Goal: Transaction & Acquisition: Download file/media

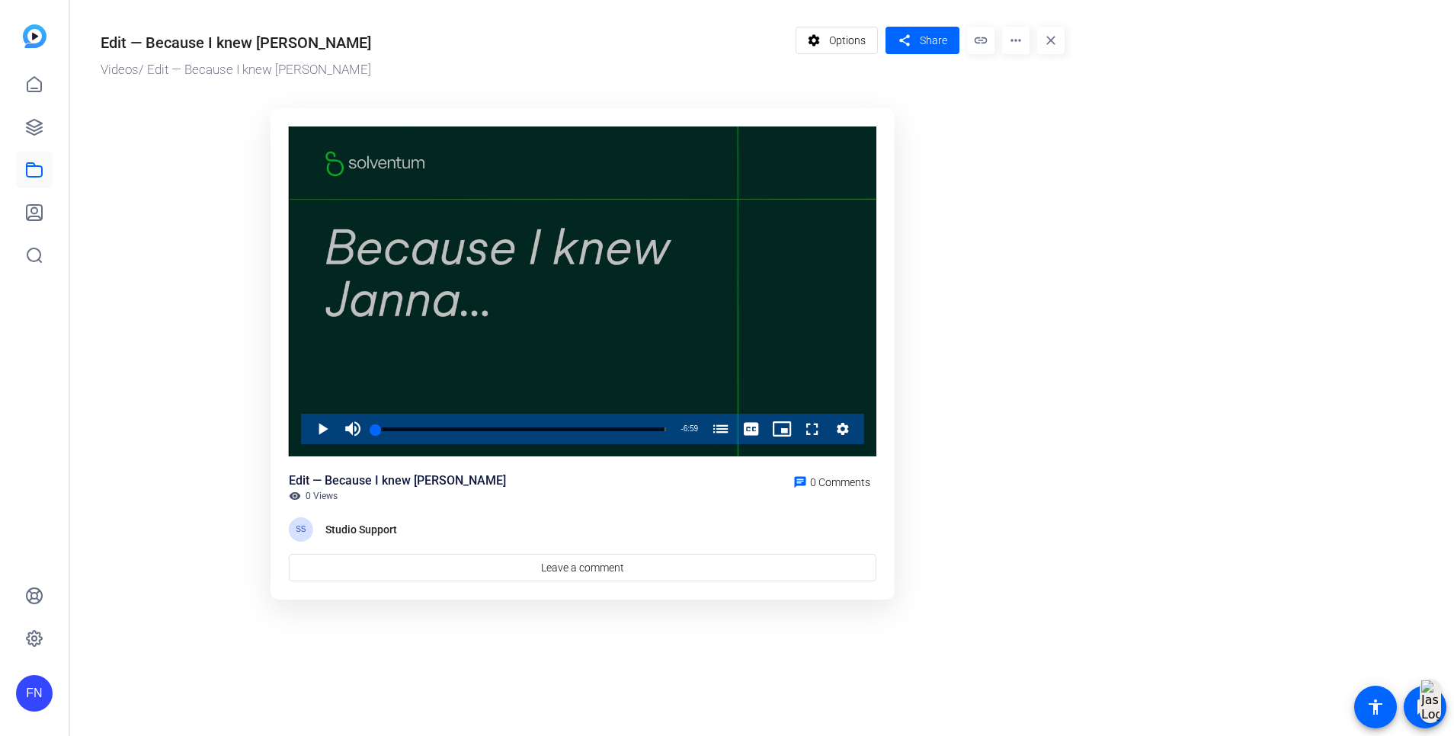
click at [538, 345] on div "Video Player" at bounding box center [582, 291] width 587 height 331
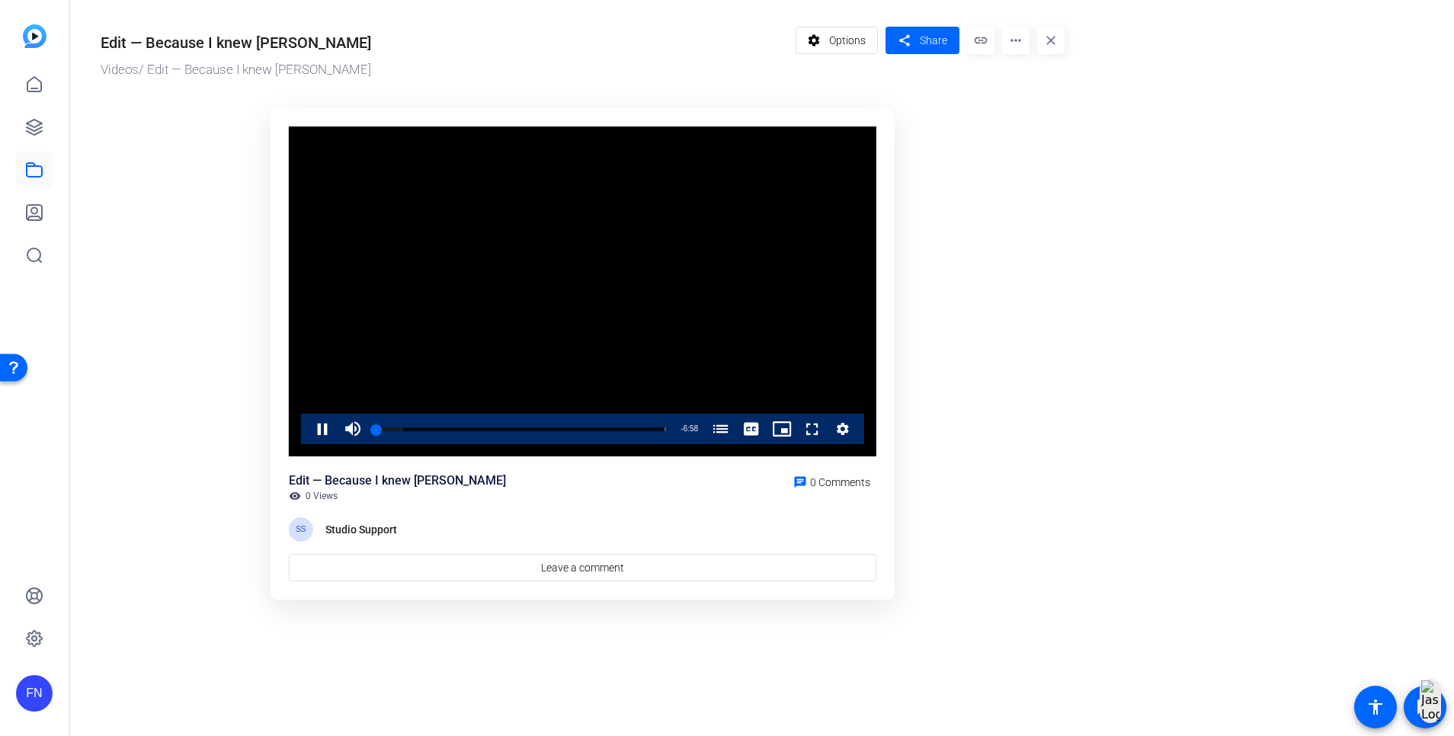
click at [538, 345] on video "Video Player" at bounding box center [582, 291] width 587 height 331
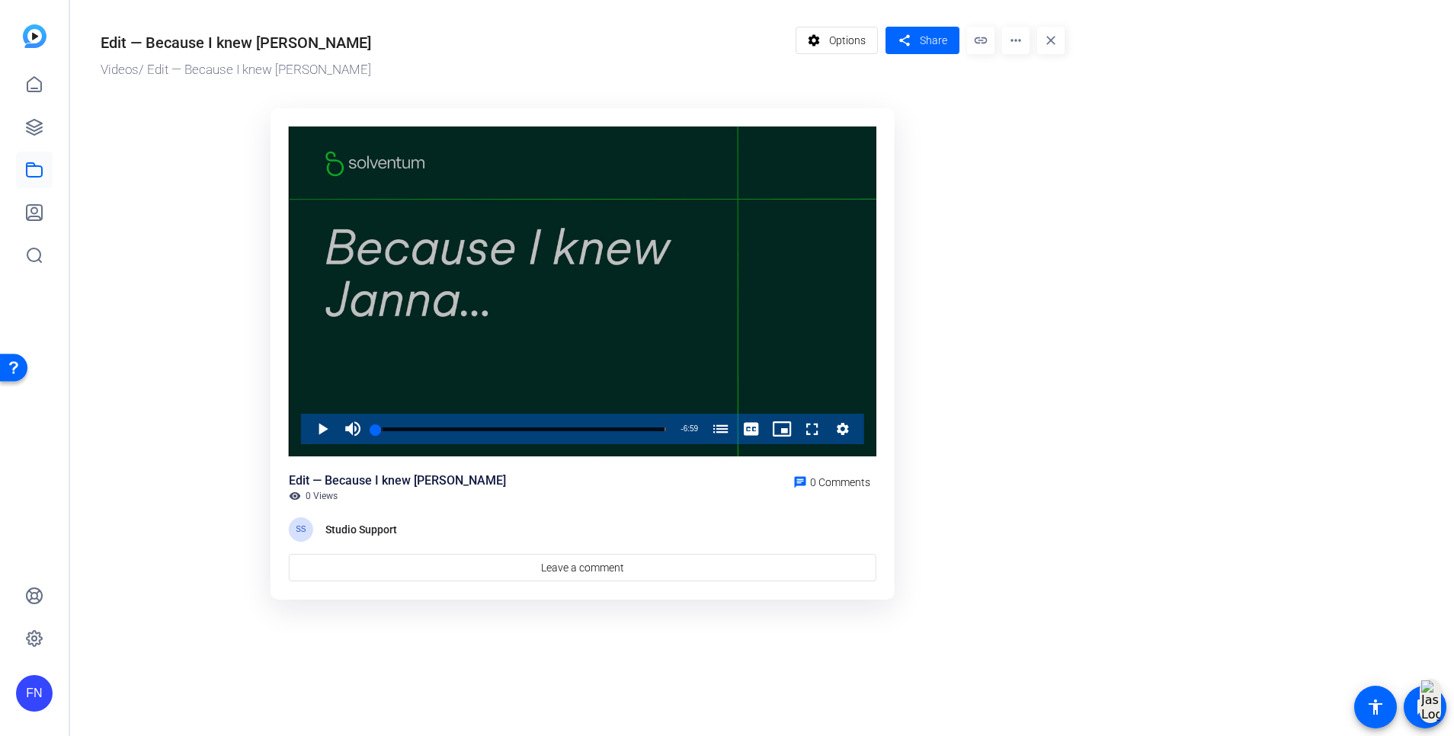
click at [549, 267] on div "Video Player" at bounding box center [582, 291] width 587 height 331
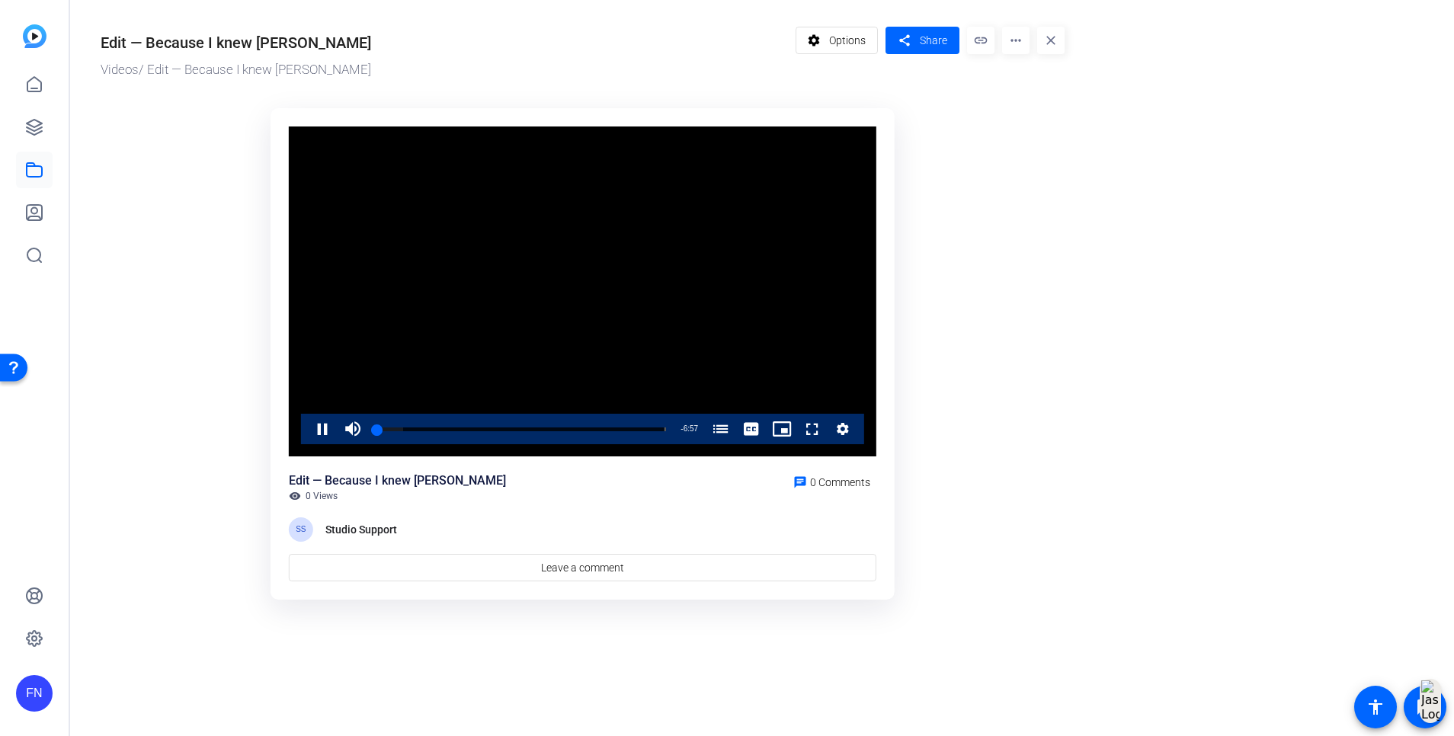
click at [1008, 48] on mat-icon "more_horiz" at bounding box center [1015, 40] width 27 height 27
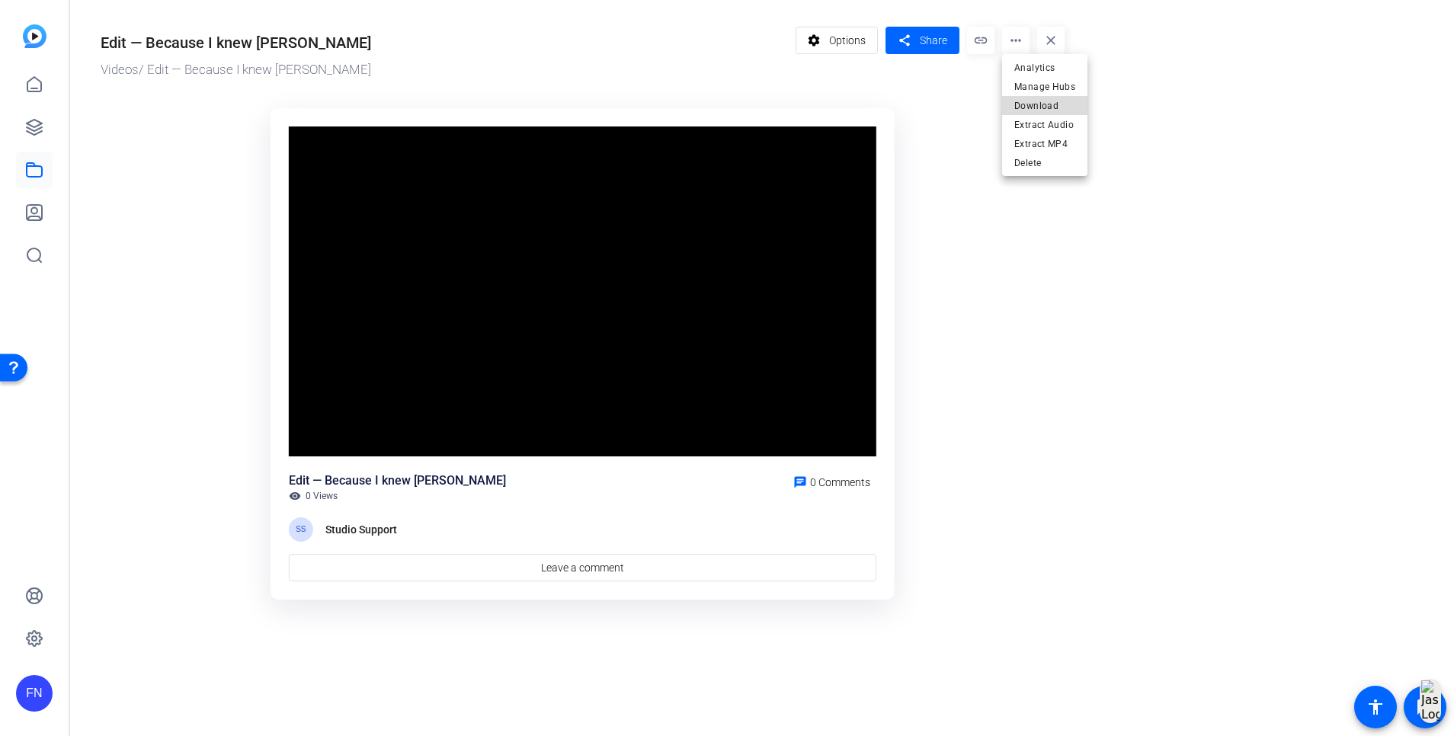
click at [1071, 105] on span "Download" at bounding box center [1044, 106] width 61 height 18
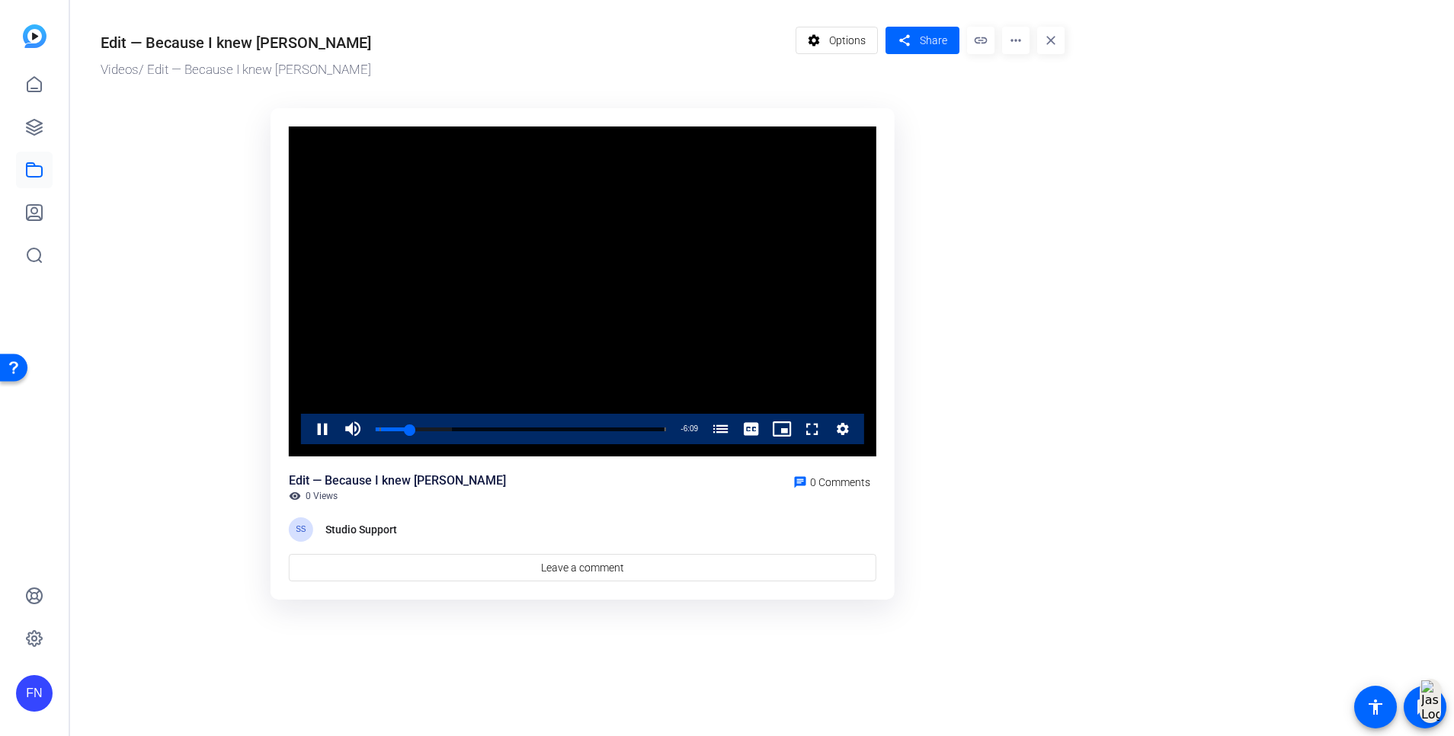
click at [562, 286] on video "Video Player" at bounding box center [582, 291] width 587 height 331
